Goal: Transaction & Acquisition: Book appointment/travel/reservation

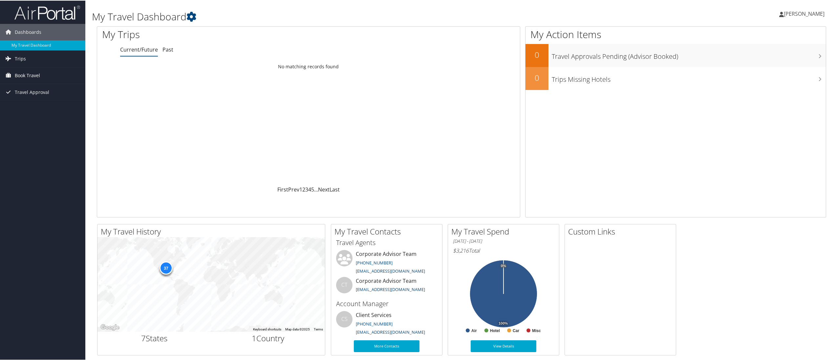
click at [36, 76] on span "Book Travel" at bounding box center [27, 75] width 25 height 16
click at [38, 107] on link "Book/Manage Online Trips" at bounding box center [42, 108] width 85 height 10
click at [36, 107] on link "Book/Manage Online Trips" at bounding box center [42, 108] width 85 height 10
click at [30, 107] on link "Book/Manage Online Trips" at bounding box center [42, 108] width 85 height 10
